Goal: Task Accomplishment & Management: Use online tool/utility

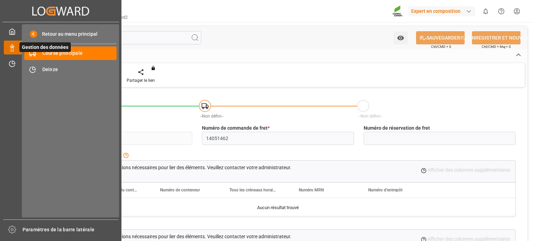
click at [19, 44] on span "Gestion des données" at bounding box center [44, 47] width 51 height 10
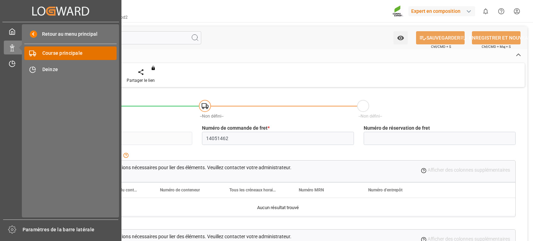
click at [54, 55] on font "Course principale" at bounding box center [62, 53] width 41 height 6
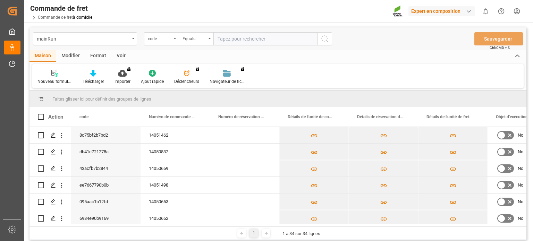
click at [276, 101] on div "Faites glisser ici pour définir des groupes de lignes" at bounding box center [278, 99] width 497 height 17
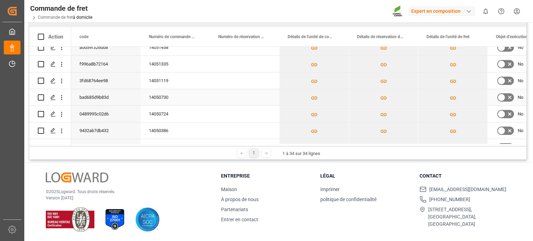
scroll to position [90, 0]
click at [52, 98] on icon "Appuyez sur ESPACE pour sélectionner cette ligne." at bounding box center [53, 99] width 6 height 6
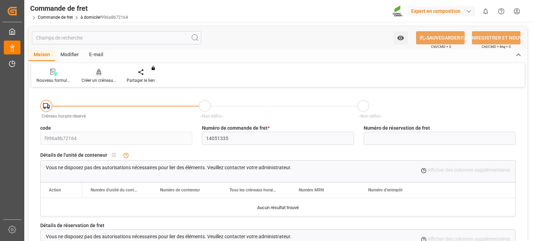
click at [108, 76] on div "Créer un créneau horaire" at bounding box center [98, 75] width 45 height 15
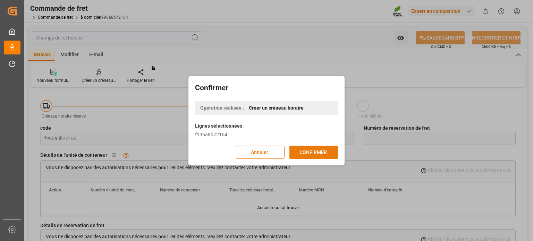
click at [306, 151] on font "CONFIRMER" at bounding box center [313, 152] width 27 height 6
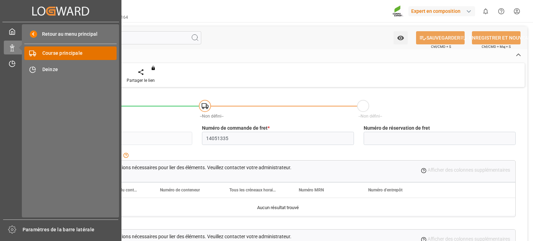
click at [64, 52] on font "Course principale" at bounding box center [62, 53] width 41 height 6
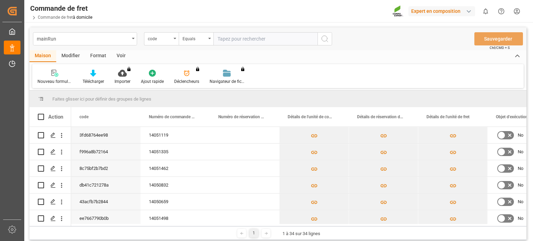
click at [281, 100] on div "Faites glisser ici pour définir des groupes de lignes" at bounding box center [278, 99] width 497 height 17
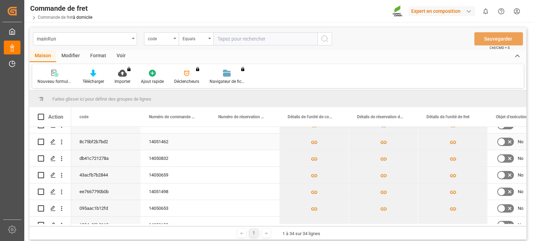
scroll to position [69, 0]
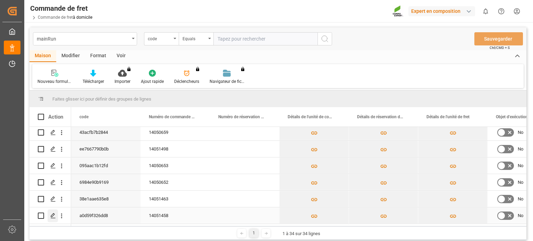
click at [56, 216] on icon "Appuyez sur ESPACE pour sélectionner cette ligne." at bounding box center [53, 216] width 6 height 6
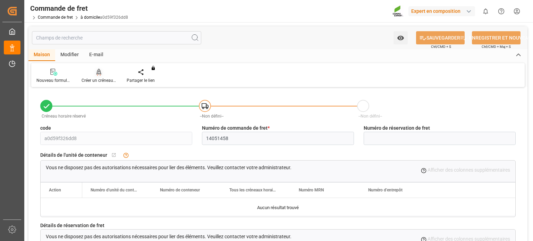
click at [98, 82] on font "Créer un créneau horaire" at bounding box center [105, 80] width 46 height 5
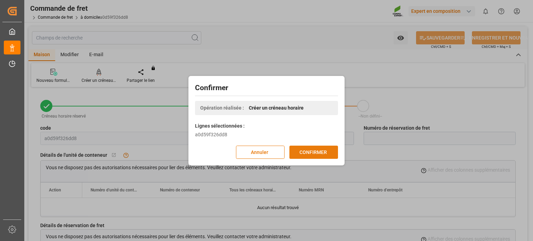
click at [313, 156] on button "CONFIRMER" at bounding box center [314, 152] width 49 height 13
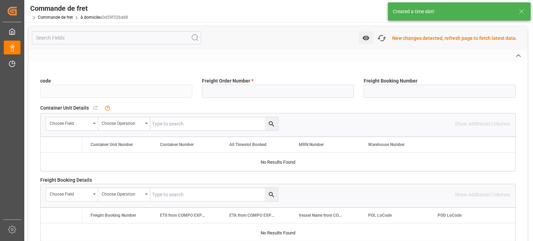
type input "a0d59f326dd8"
type input "14051458"
type input "Yes"
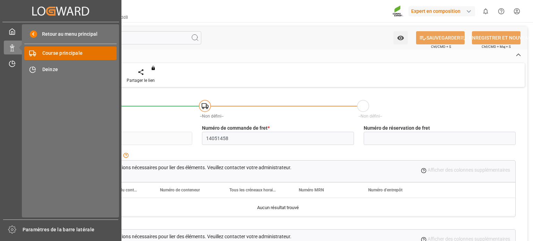
click at [40, 53] on div "Course principale Course principale" at bounding box center [70, 54] width 92 height 14
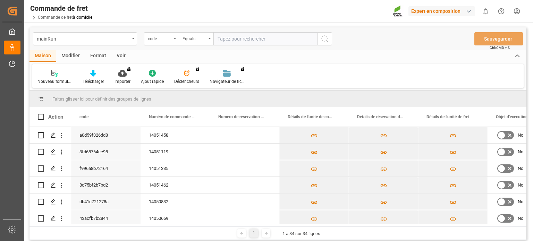
click at [253, 96] on div "Faites glisser ici pour définir des groupes de lignes" at bounding box center [278, 99] width 497 height 17
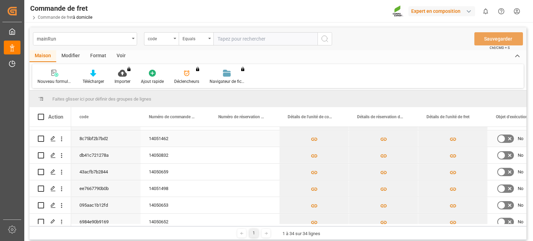
scroll to position [69, 0]
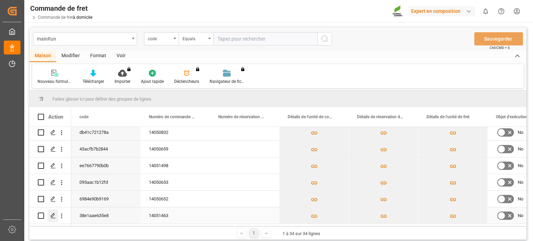
click at [50, 216] on div "Appuyez sur ESPACE pour sélectionner cette ligne." at bounding box center [53, 216] width 10 height 13
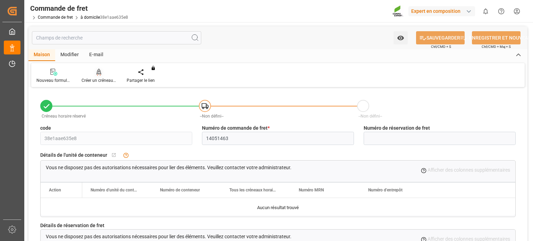
click at [95, 76] on div at bounding box center [99, 71] width 35 height 7
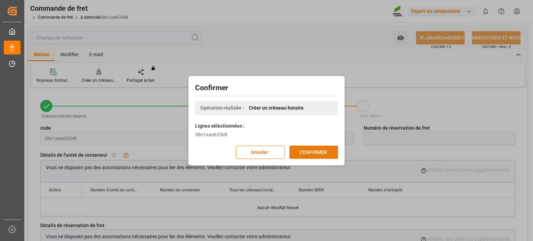
click at [321, 152] on font "CONFIRMER" at bounding box center [313, 152] width 27 height 6
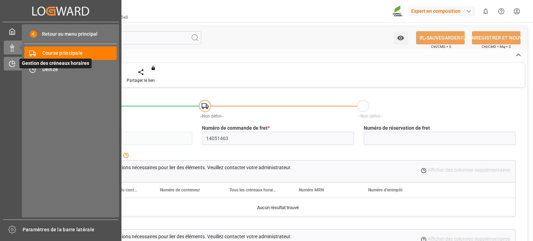
click at [16, 62] on div "Gestion des créneaux horaires Gestion des créneaux horaires" at bounding box center [61, 64] width 114 height 14
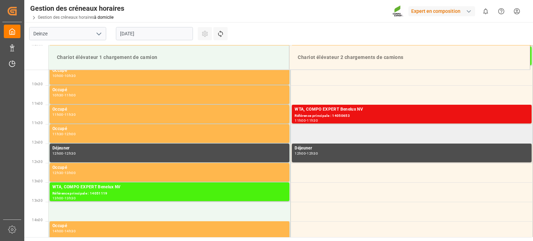
scroll to position [358, 0]
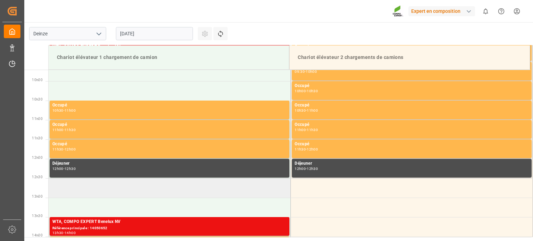
scroll to position [307, 0]
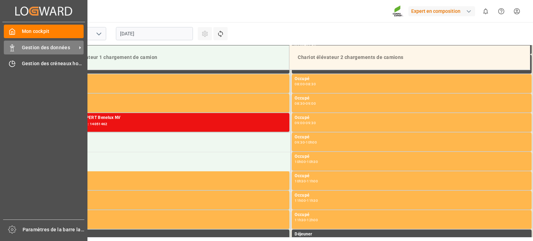
click at [19, 50] on div "Gestion des données Gestion des données" at bounding box center [44, 48] width 80 height 14
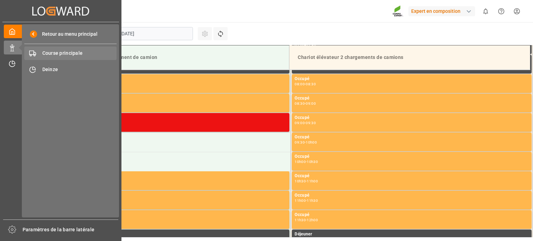
click at [41, 54] on div "Course principale Course principale" at bounding box center [70, 54] width 92 height 14
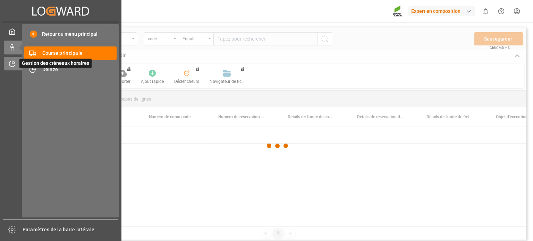
click at [9, 63] on icon at bounding box center [12, 64] width 6 height 6
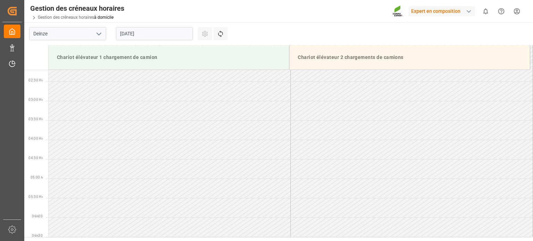
scroll to position [35, 0]
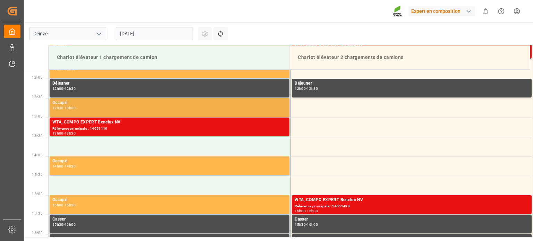
scroll to position [462, 0]
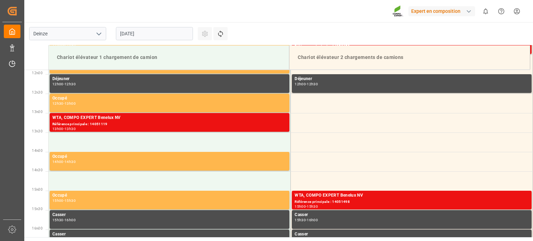
click at [172, 35] on input "[DATE]" at bounding box center [154, 33] width 77 height 13
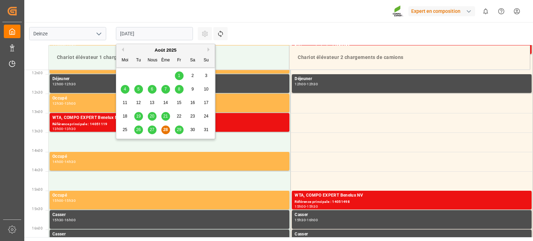
click at [177, 129] on font "29" at bounding box center [179, 129] width 5 height 5
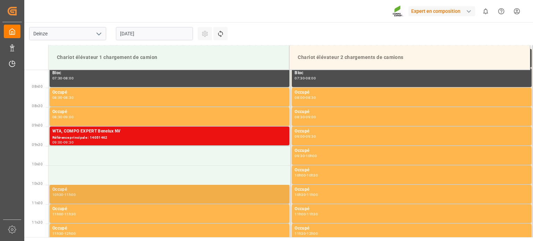
scroll to position [289, 0]
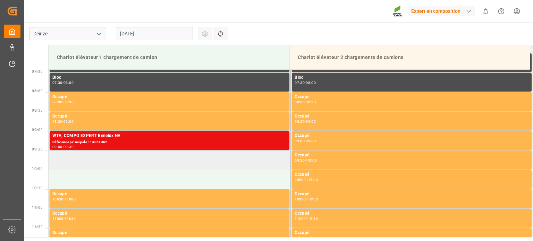
click at [157, 161] on td at bounding box center [170, 160] width 242 height 19
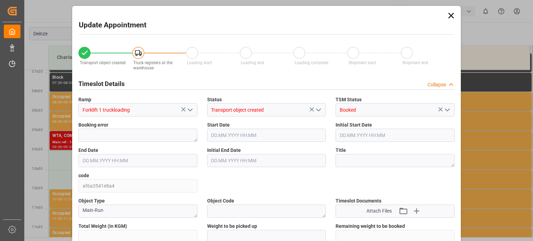
type input "47288.8"
type input "0"
type input "46"
type input "29.08.2025 09:30"
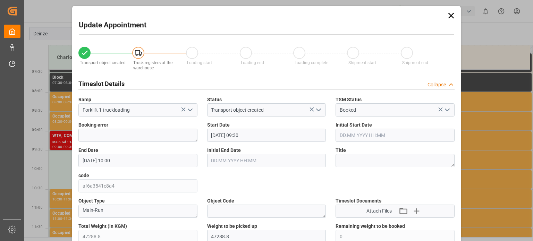
type input "29.08.2025 10:00"
type input "25.08.2025 11:40"
type input "28.08.2025 10:31"
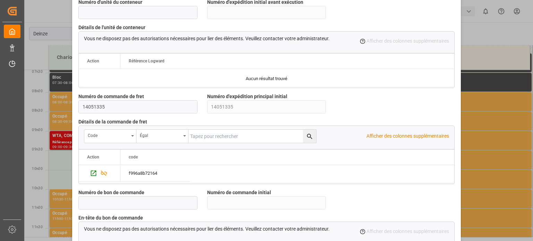
scroll to position [672, 0]
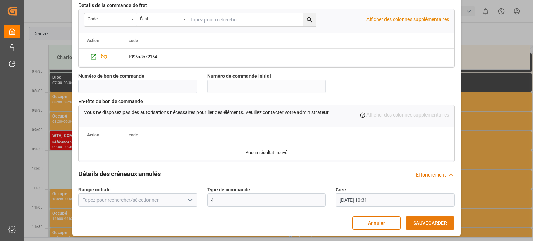
click at [415, 221] on font "SAUVEGARDER" at bounding box center [431, 224] width 34 height 6
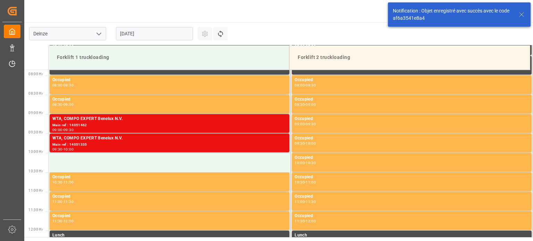
scroll to position [307, 0]
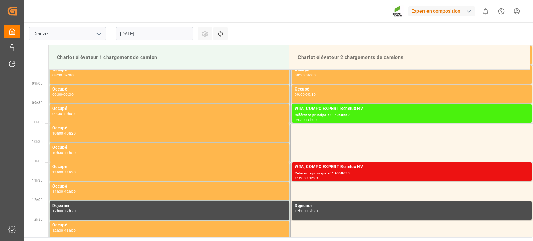
scroll to position [462, 0]
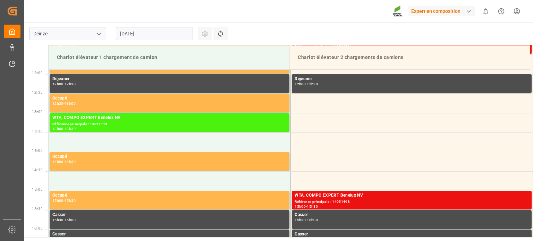
click at [164, 30] on input "[DATE]" at bounding box center [154, 33] width 77 height 13
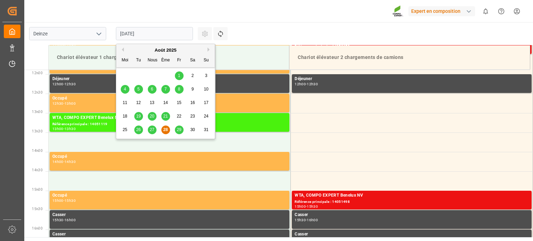
click at [178, 129] on font "29" at bounding box center [179, 129] width 5 height 5
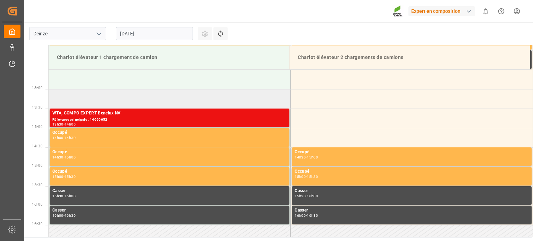
scroll to position [497, 0]
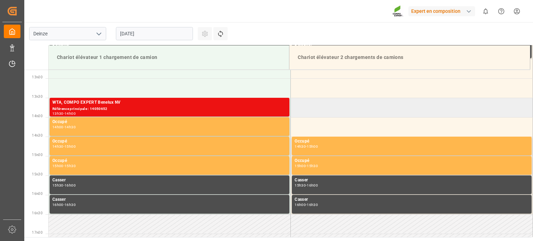
click at [308, 110] on td at bounding box center [412, 107] width 242 height 19
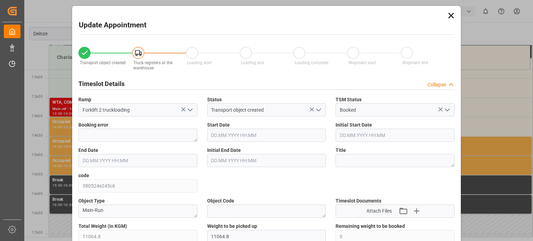
type input "11064.8"
type input "0"
type input "11"
type input "29.08.2025 13:30"
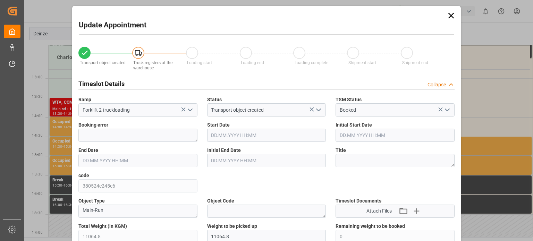
type input "[DATE] 14:00"
type input "26.08.2025 08:28"
type input "28.08.2025 10:32"
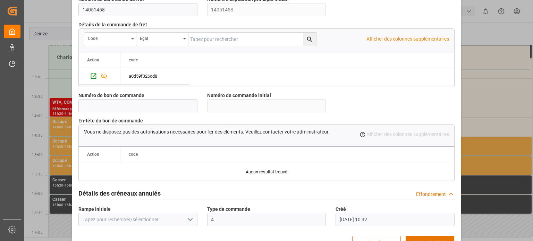
scroll to position [672, 0]
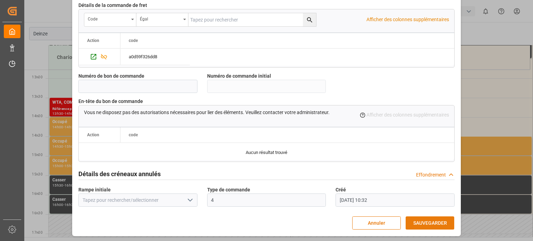
click at [425, 221] on font "SAUVEGARDER" at bounding box center [431, 224] width 34 height 6
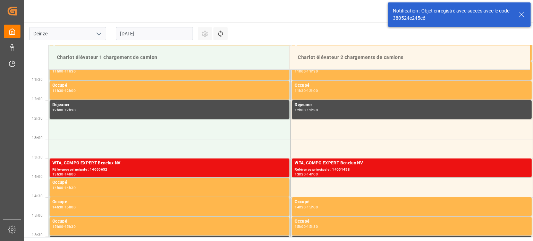
scroll to position [462, 0]
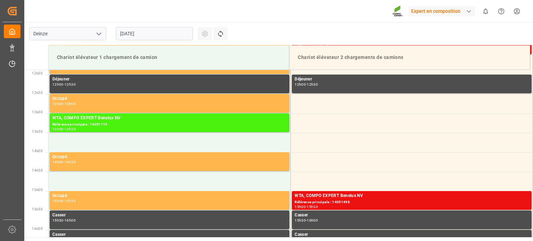
scroll to position [462, 0]
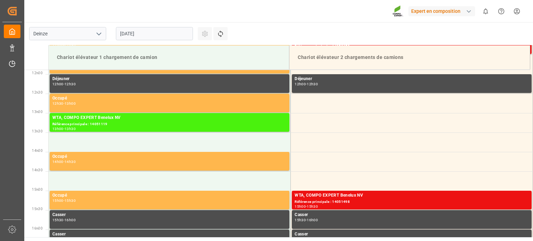
click at [171, 32] on input "[DATE]" at bounding box center [154, 33] width 77 height 13
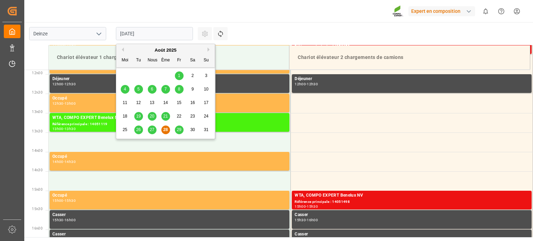
click at [181, 130] on font "29" at bounding box center [179, 129] width 5 height 5
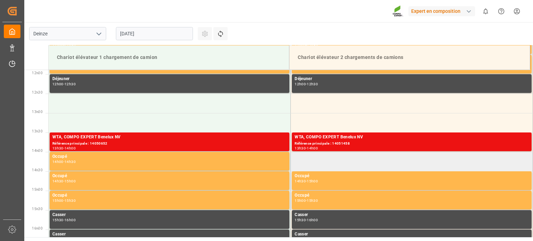
click at [305, 164] on td at bounding box center [412, 161] width 242 height 19
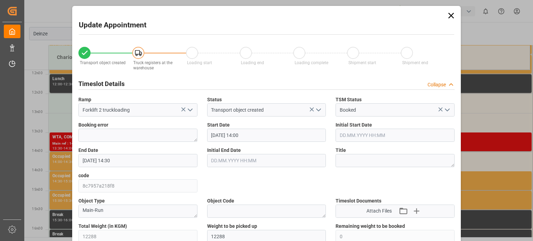
type input "[DATE] 14:00"
type input "[DATE] 14:30"
type input "[DATE] 09:32"
type input "[DATE] 10:33"
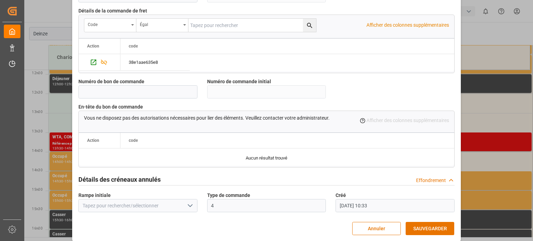
scroll to position [672, 0]
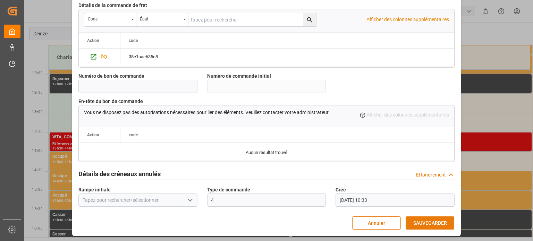
click at [431, 222] on font "SAUVEGARDER" at bounding box center [431, 224] width 34 height 6
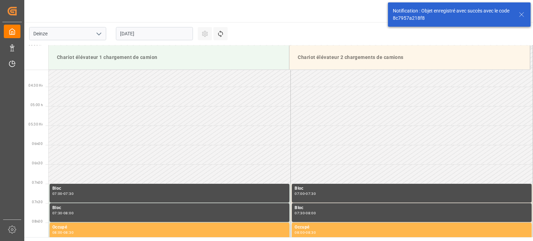
scroll to position [154, 0]
